Goal: Obtain resource: Download file/media

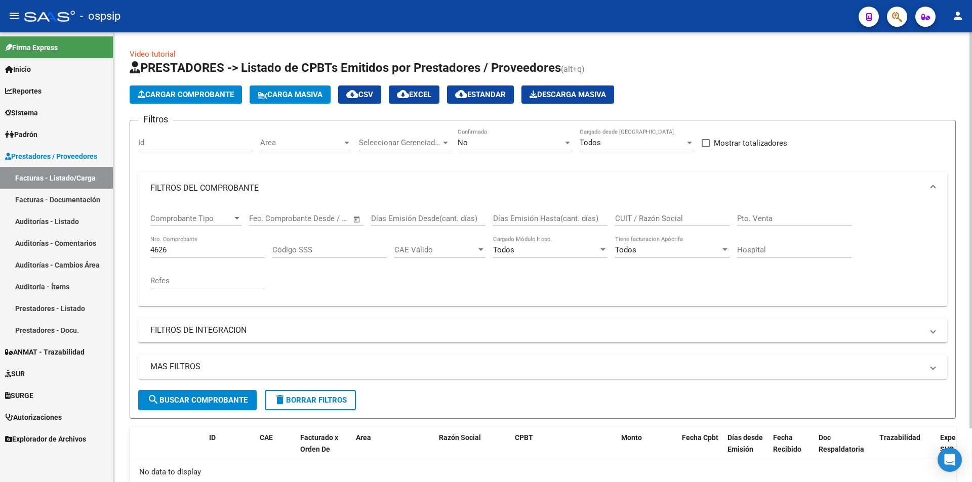
scroll to position [61, 0]
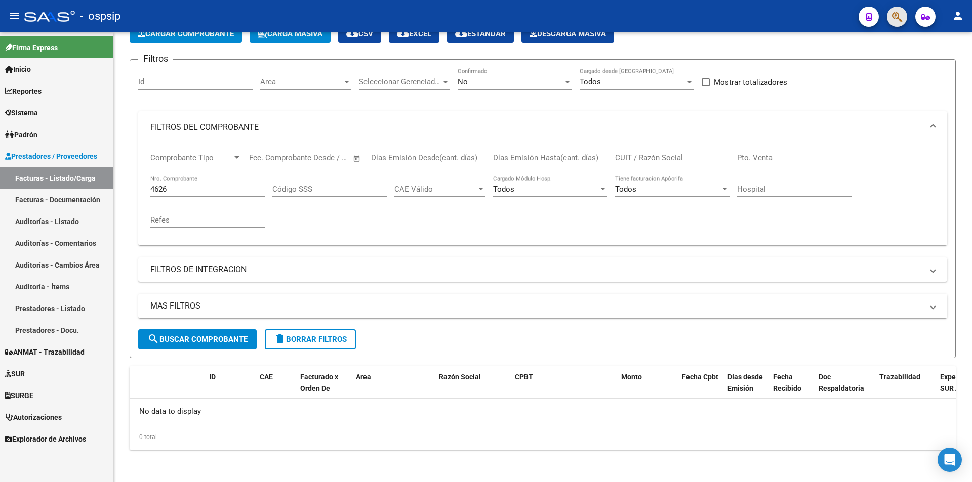
click at [903, 22] on button "button" at bounding box center [897, 17] width 20 height 20
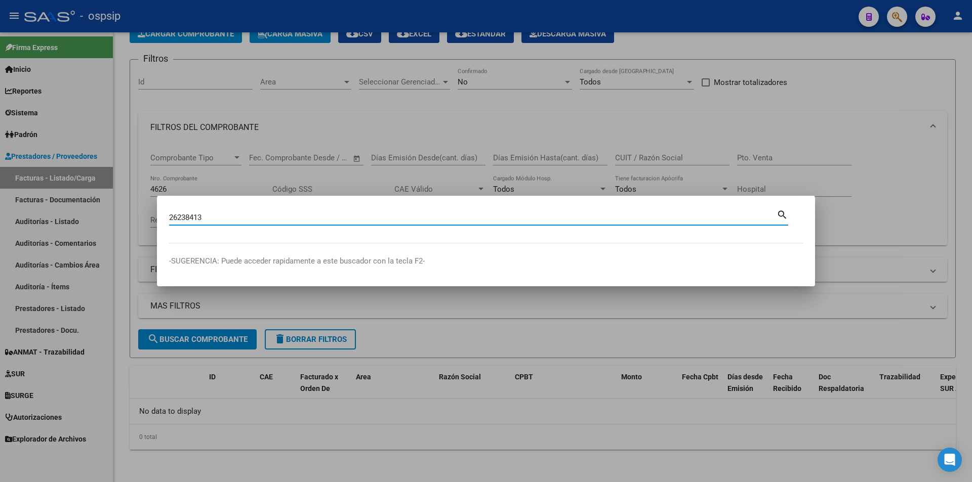
type input "26238413"
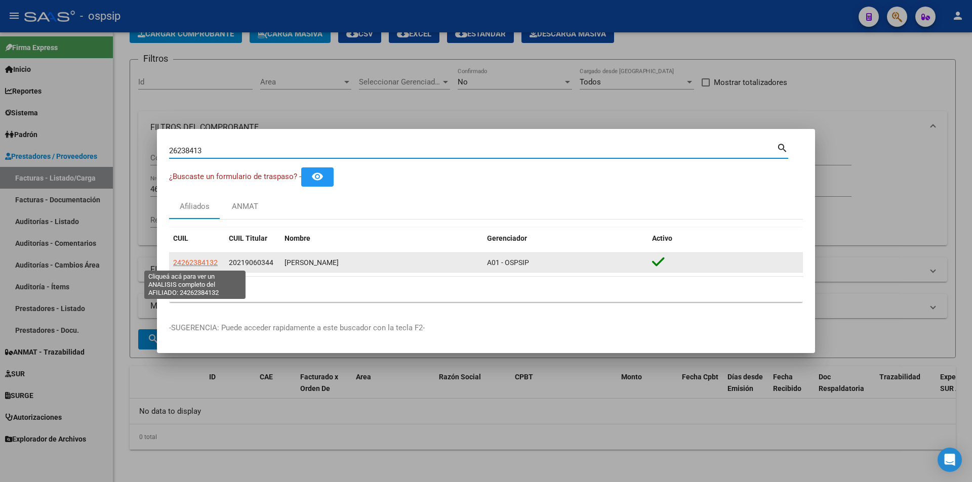
click at [202, 266] on span "24262384132" at bounding box center [195, 263] width 45 height 8
type textarea "24262384132"
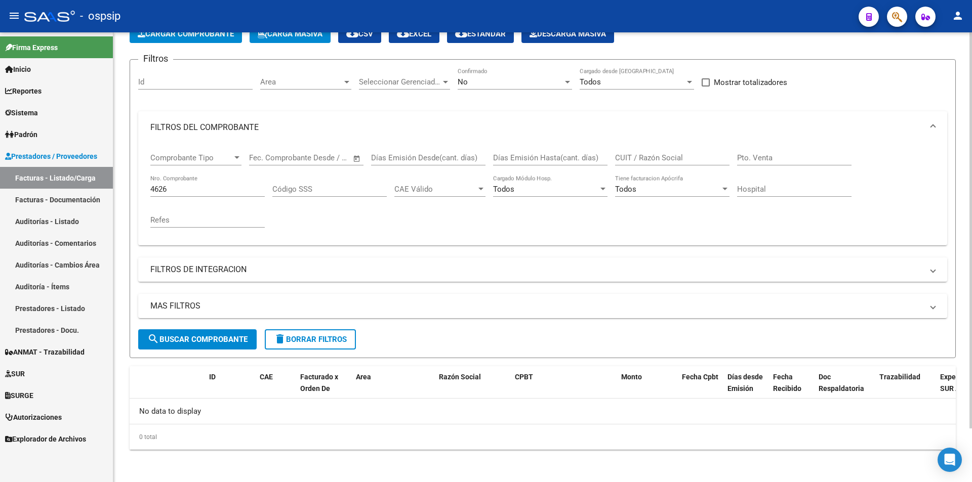
click at [169, 186] on input "4626" at bounding box center [207, 189] width 114 height 9
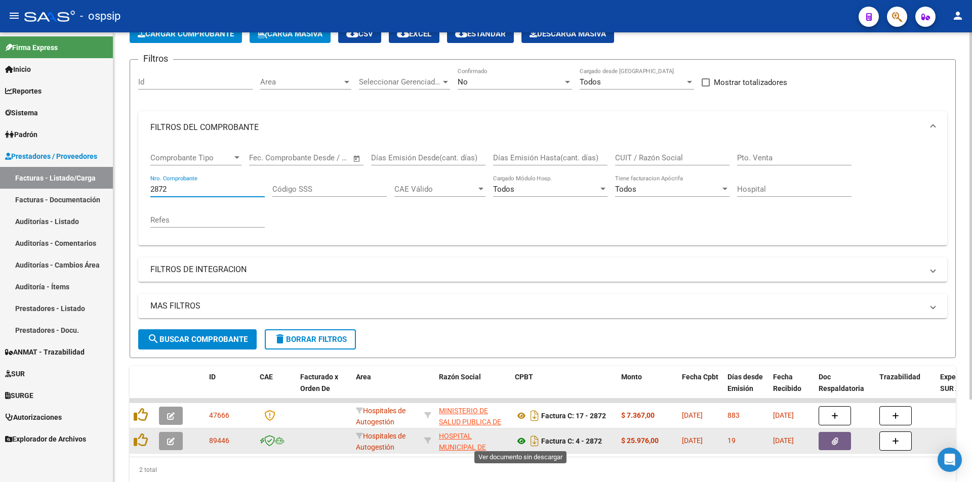
type input "2872"
click at [131, 442] on datatable-body-cell at bounding box center [142, 441] width 25 height 25
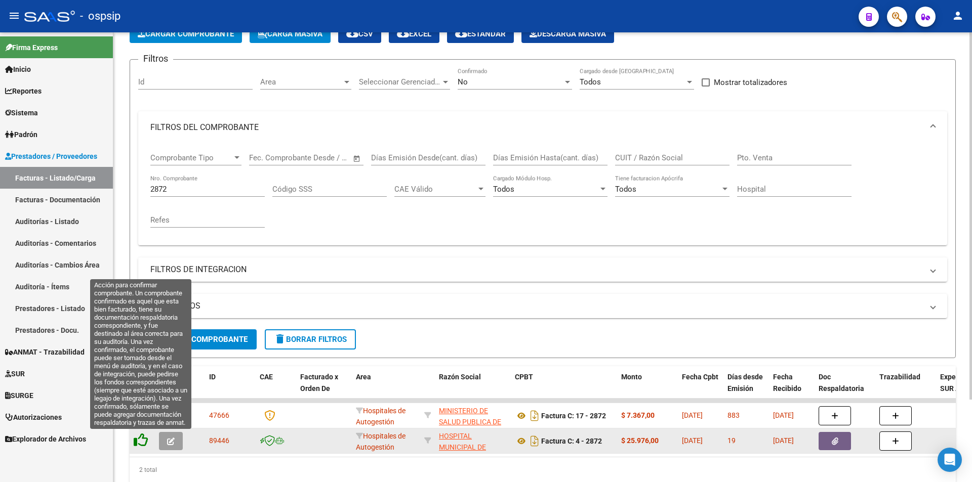
click at [141, 440] on icon at bounding box center [141, 440] width 14 height 14
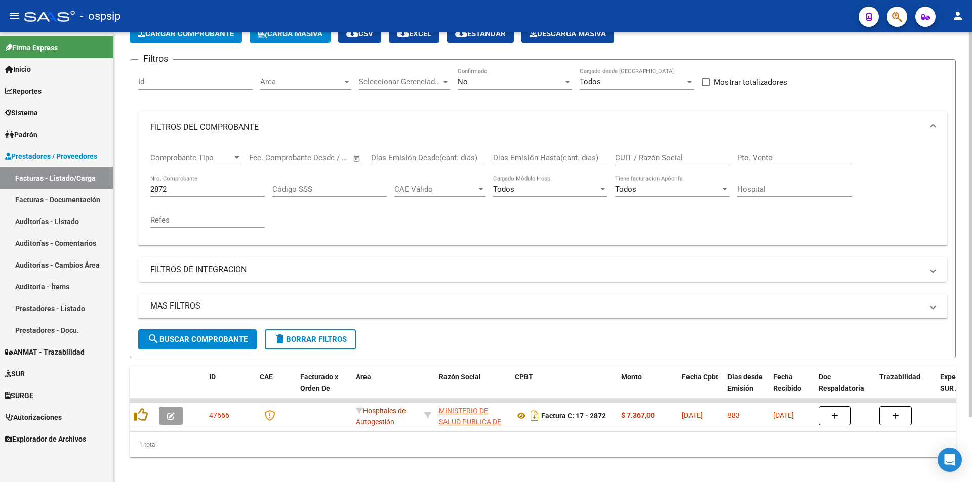
scroll to position [76, 0]
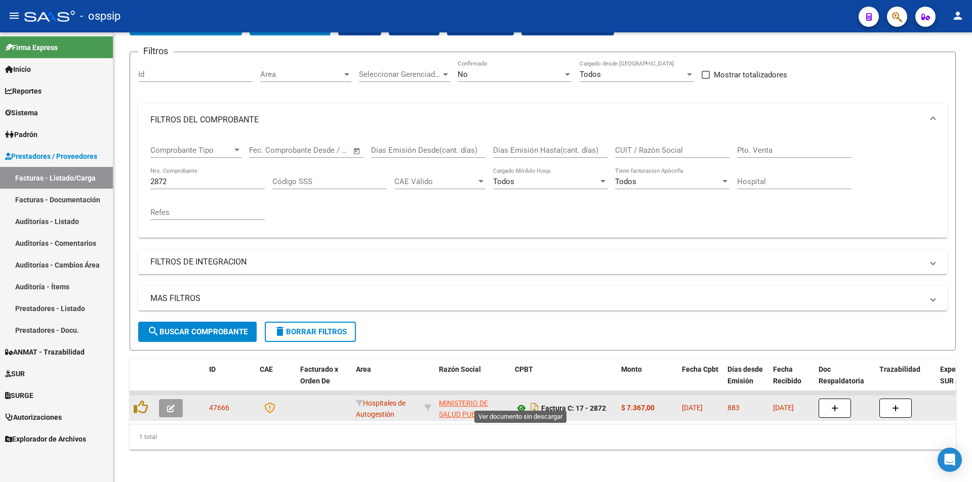
click at [521, 402] on icon at bounding box center [521, 408] width 13 height 12
